Goal: Transaction & Acquisition: Purchase product/service

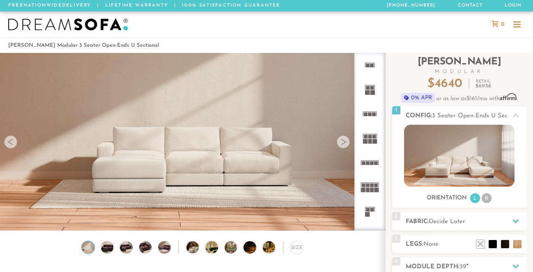
scroll to position [8835, 533]
click at [336, 144] on video at bounding box center [192, 118] width 385 height 193
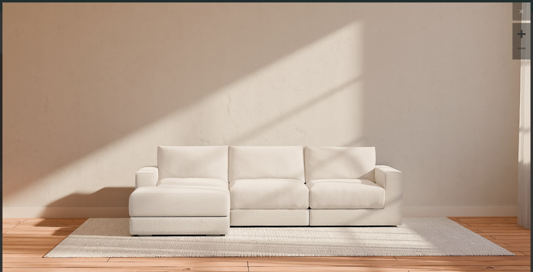
click at [483, 144] on img at bounding box center [266, 90] width 528 height 176
click at [344, 86] on img at bounding box center [266, 90] width 528 height 176
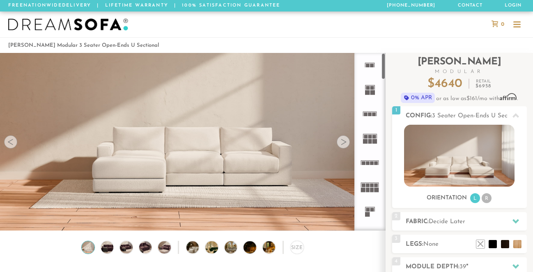
click at [344, 142] on div at bounding box center [343, 141] width 13 height 13
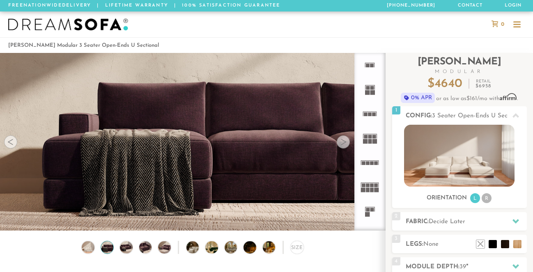
click at [344, 142] on div at bounding box center [343, 141] width 13 height 13
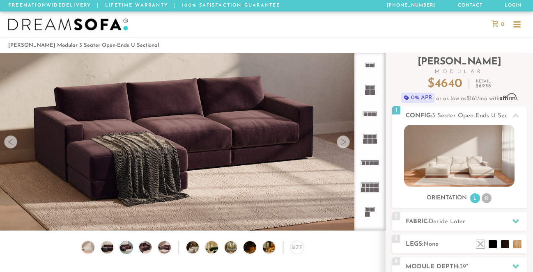
click at [344, 142] on div at bounding box center [343, 141] width 13 height 13
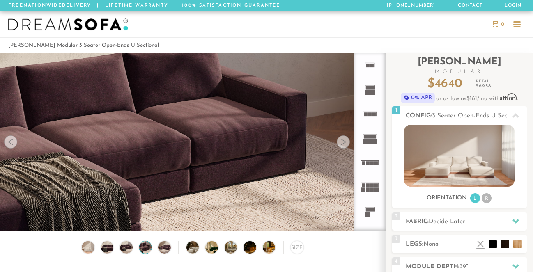
click at [344, 142] on div at bounding box center [343, 141] width 13 height 13
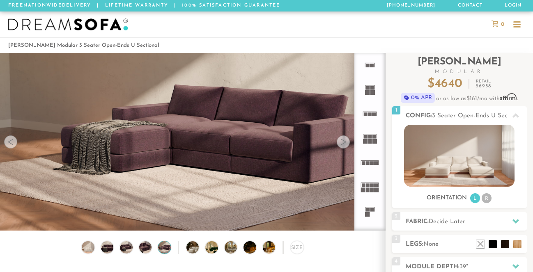
click at [344, 142] on div at bounding box center [343, 141] width 13 height 13
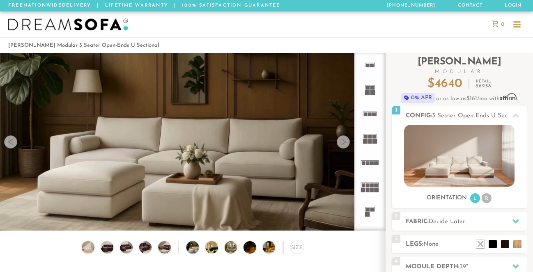
click at [344, 142] on div at bounding box center [343, 141] width 13 height 13
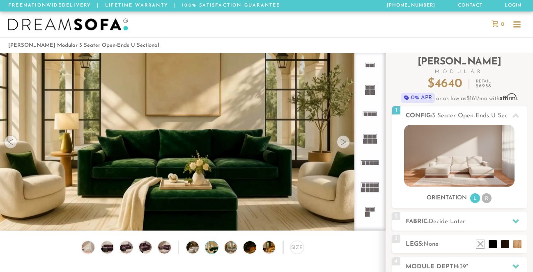
click at [344, 142] on div at bounding box center [343, 141] width 13 height 13
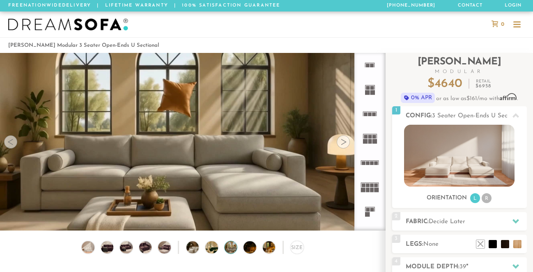
click at [344, 142] on div at bounding box center [343, 141] width 13 height 13
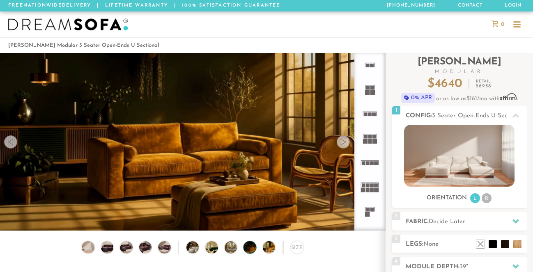
click at [344, 142] on div at bounding box center [343, 141] width 13 height 13
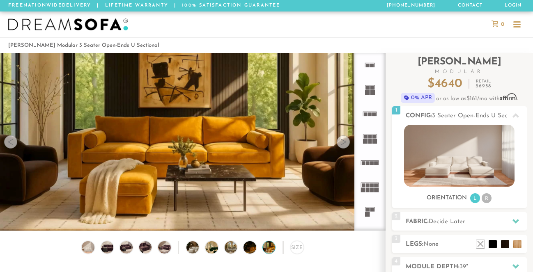
click at [344, 142] on div at bounding box center [343, 141] width 13 height 13
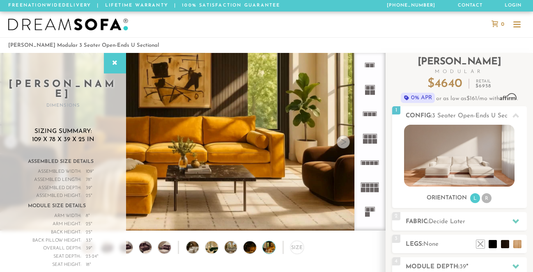
click at [344, 142] on div at bounding box center [343, 141] width 13 height 13
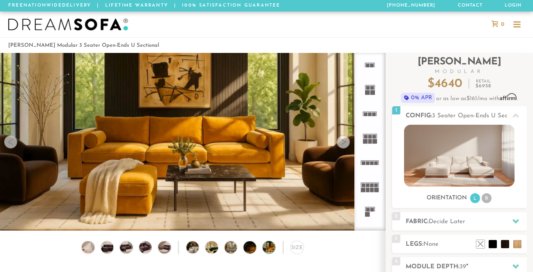
click at [344, 142] on div at bounding box center [343, 141] width 13 height 13
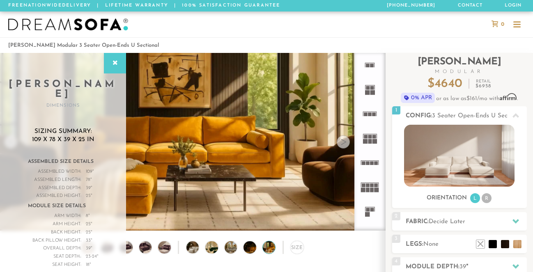
click at [344, 142] on div at bounding box center [343, 141] width 13 height 13
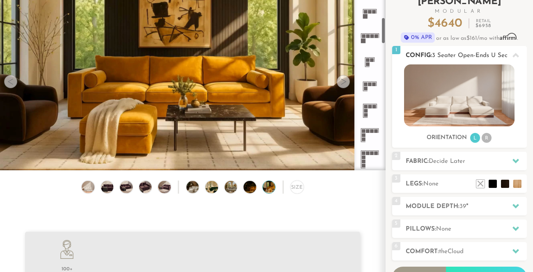
scroll to position [65, 0]
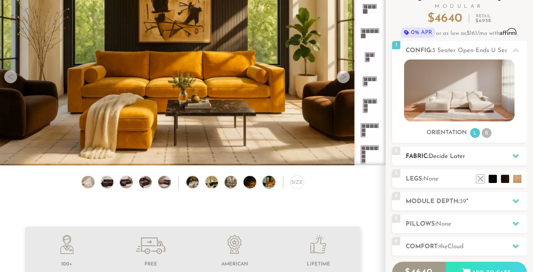
click at [516, 156] on icon at bounding box center [515, 156] width 7 height 5
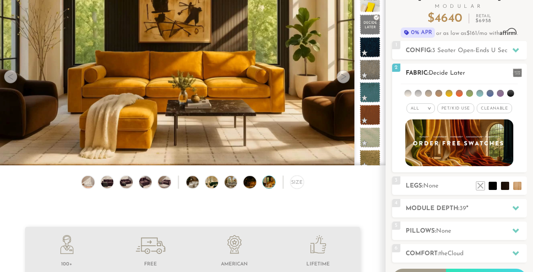
click at [434, 109] on div "All >" at bounding box center [420, 108] width 28 height 10
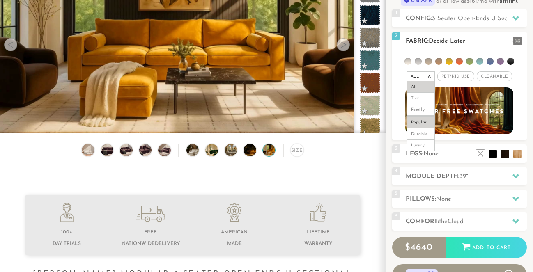
scroll to position [98, 0]
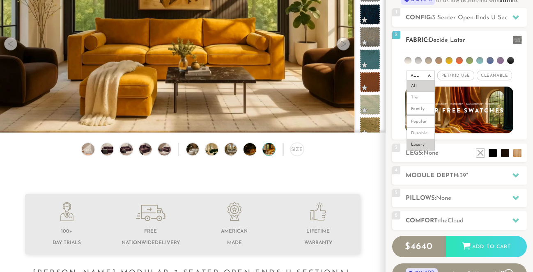
click at [423, 144] on li "Luxury" at bounding box center [420, 144] width 28 height 11
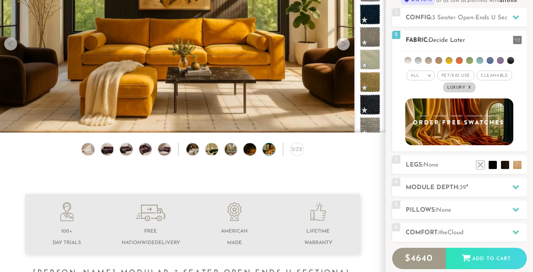
click at [462, 60] on li at bounding box center [459, 60] width 7 height 7
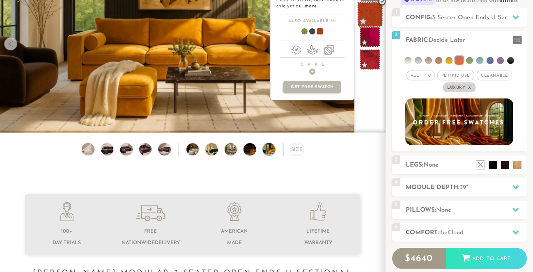
click at [373, 14] on span at bounding box center [370, 15] width 26 height 26
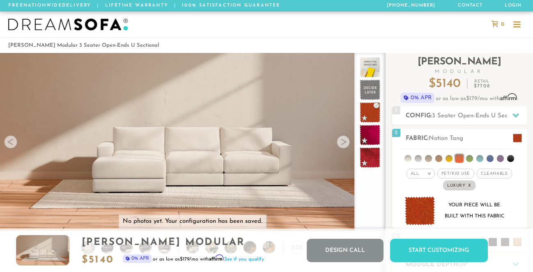
scroll to position [0, 0]
